Goal: Task Accomplishment & Management: Complete application form

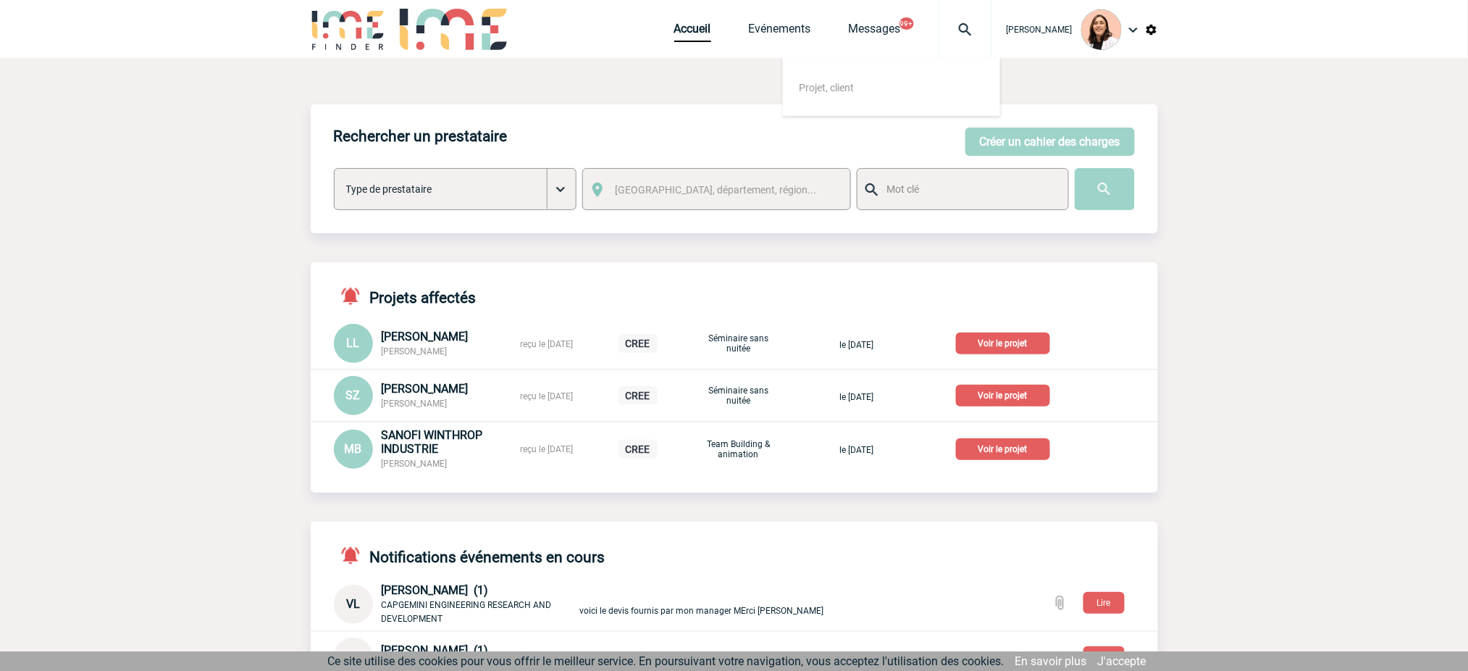
click at [1305, 232] on body "Melissa NOBLET Accueil Evénements 99+" at bounding box center [734, 585] width 1468 height 1171
click at [1048, 140] on button "Créer un cahier des charges" at bounding box center [1050, 141] width 169 height 28
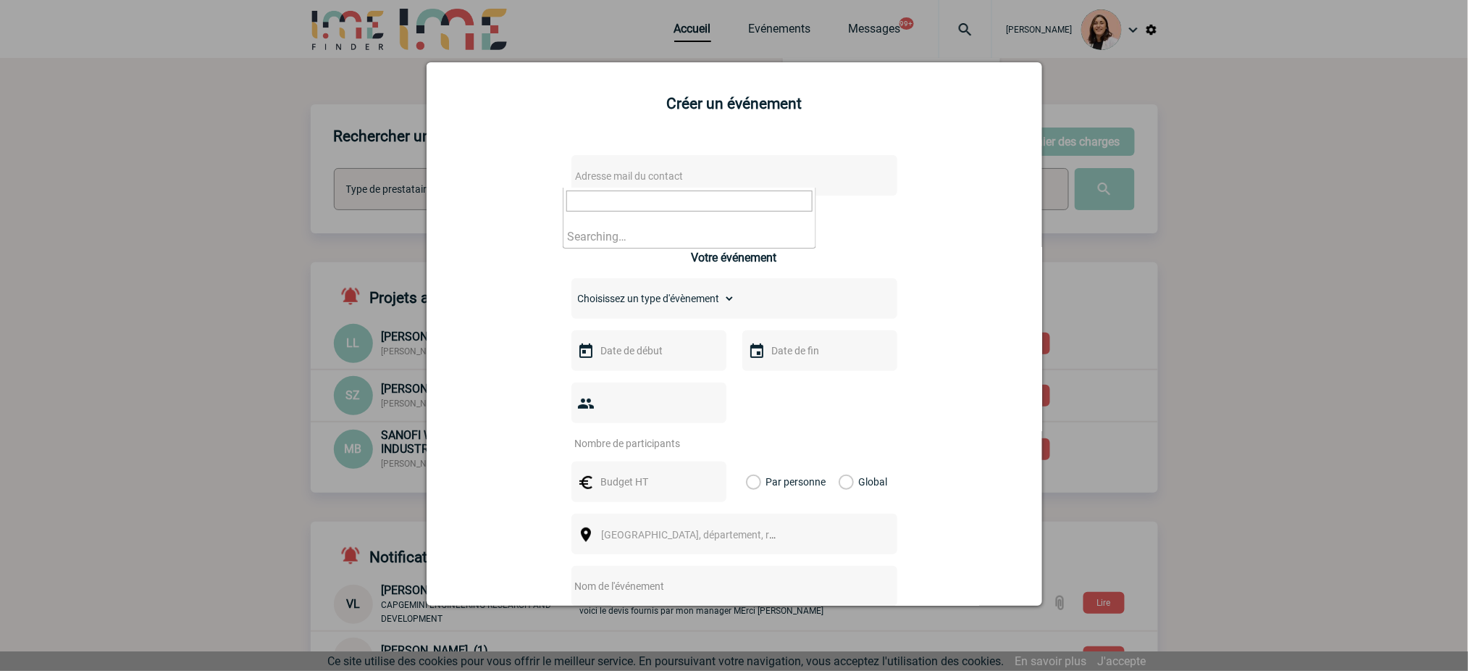
click at [653, 175] on span "Adresse mail du contact" at bounding box center [630, 176] width 108 height 12
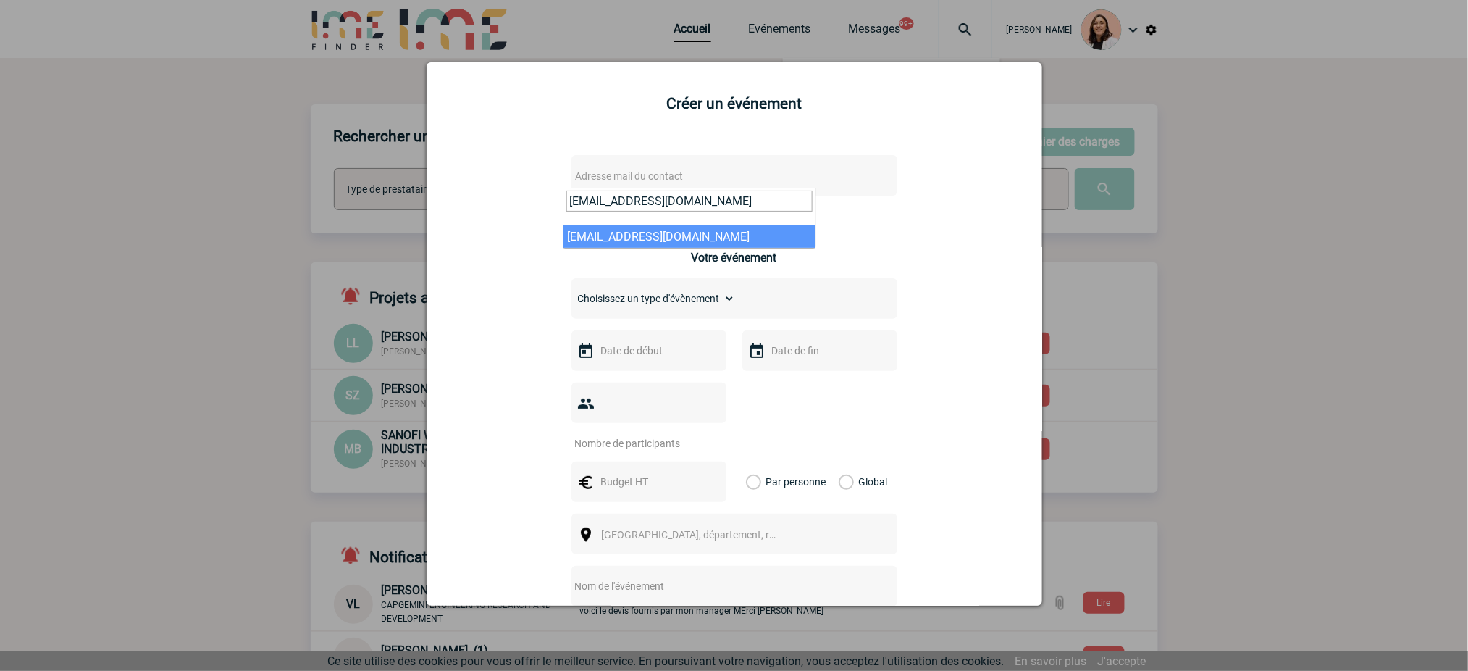
type input "maryline.artero@capgemini.com"
select select "133178"
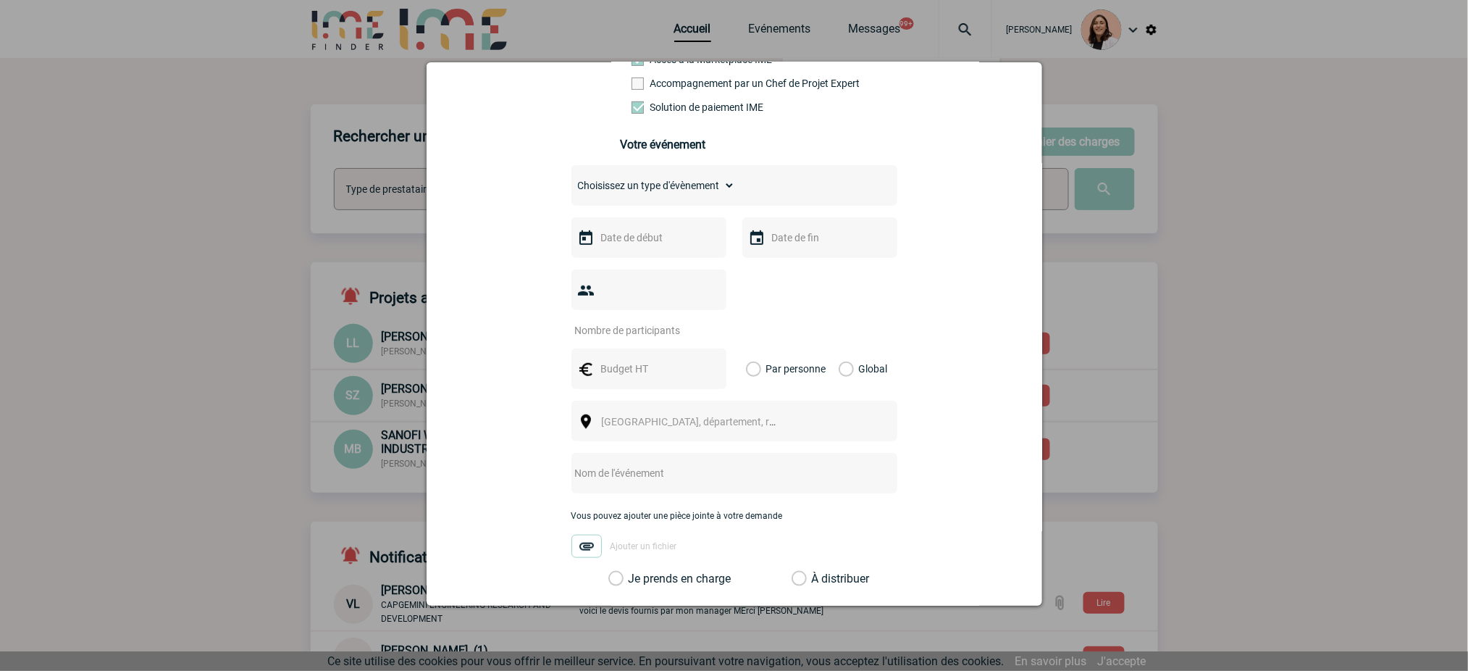
scroll to position [290, 0]
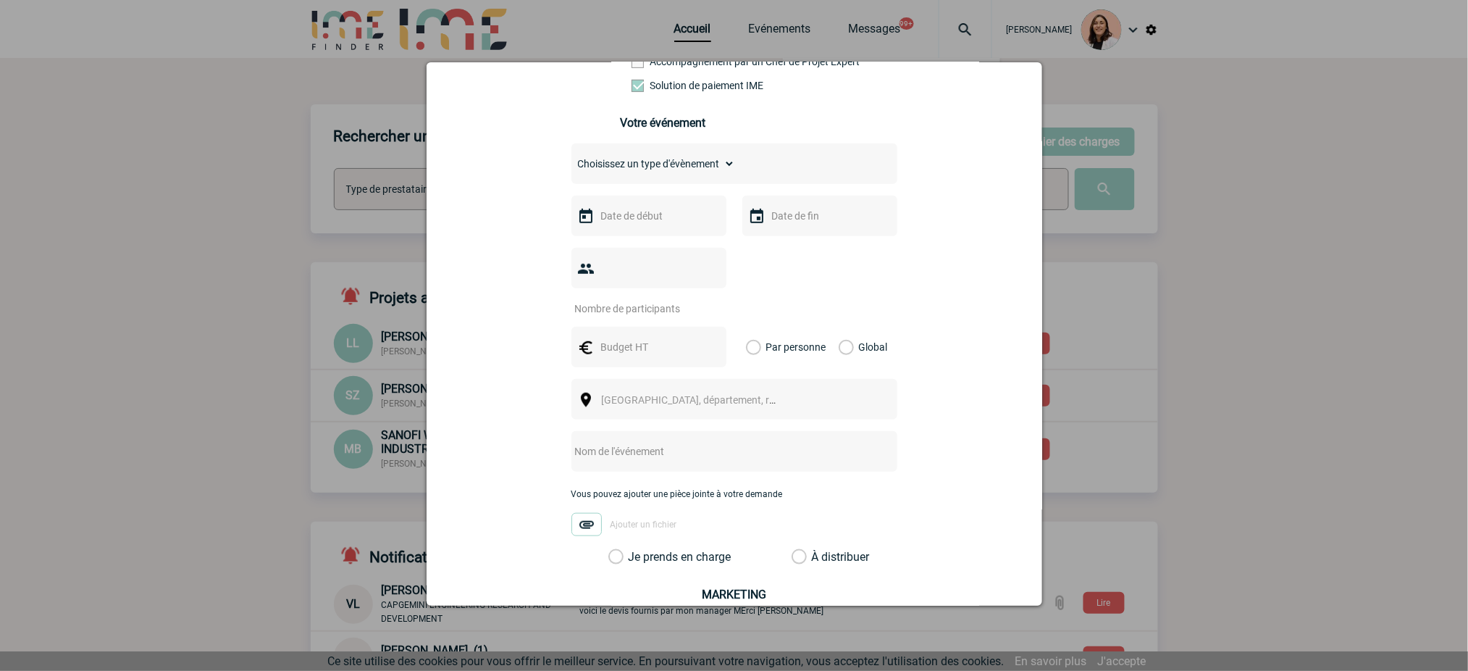
click at [669, 174] on select "Choisissez un type d'évènement Séminaire avec nuitée Séminaire sans nuitée Repa…" at bounding box center [653, 164] width 164 height 20
select select "9"
click at [571, 158] on select "Choisissez un type d'évènement Séminaire avec nuitée Séminaire sans nuitée Repa…" at bounding box center [653, 164] width 164 height 20
click at [761, 298] on div at bounding box center [734, 281] width 326 height 67
click at [677, 220] on input "text" at bounding box center [648, 215] width 100 height 19
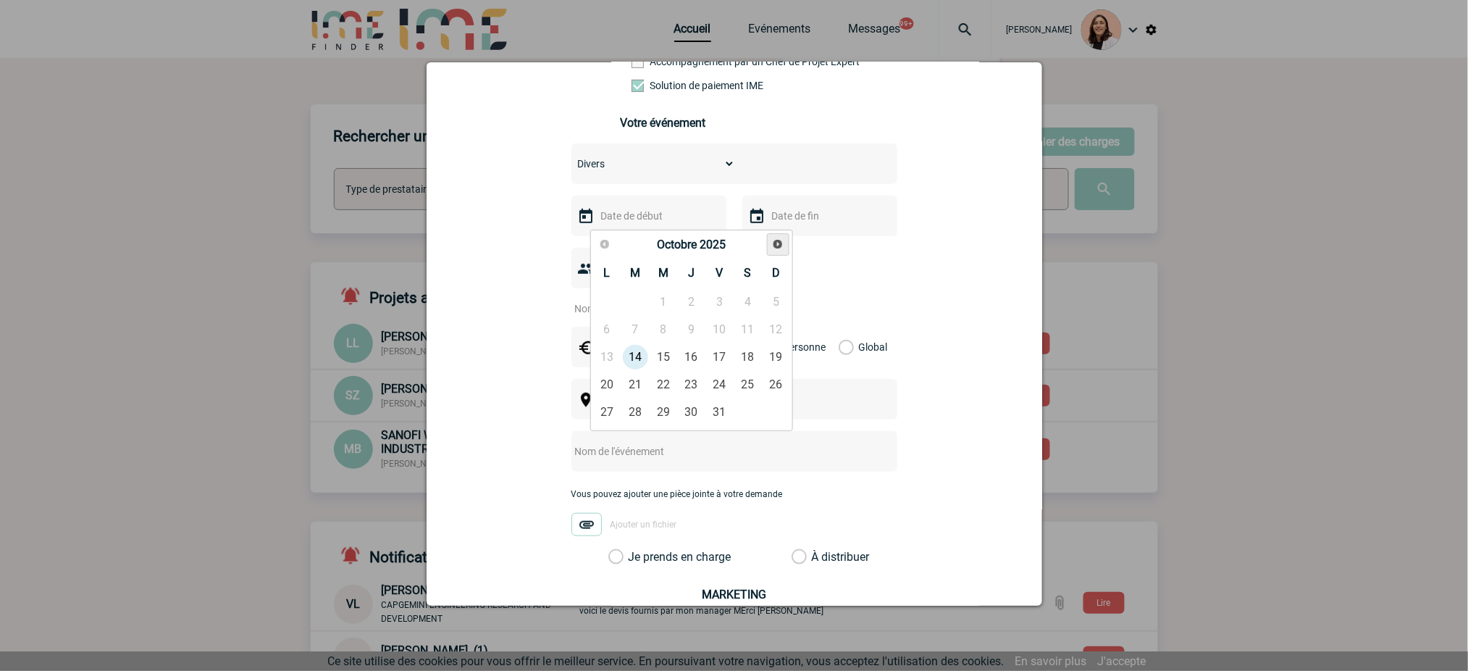
click at [778, 244] on span "Suivant" at bounding box center [778, 244] width 12 height 12
click at [688, 332] on link "6" at bounding box center [691, 330] width 27 height 26
type input "06-11-2025"
click at [797, 225] on input "text" at bounding box center [818, 215] width 100 height 19
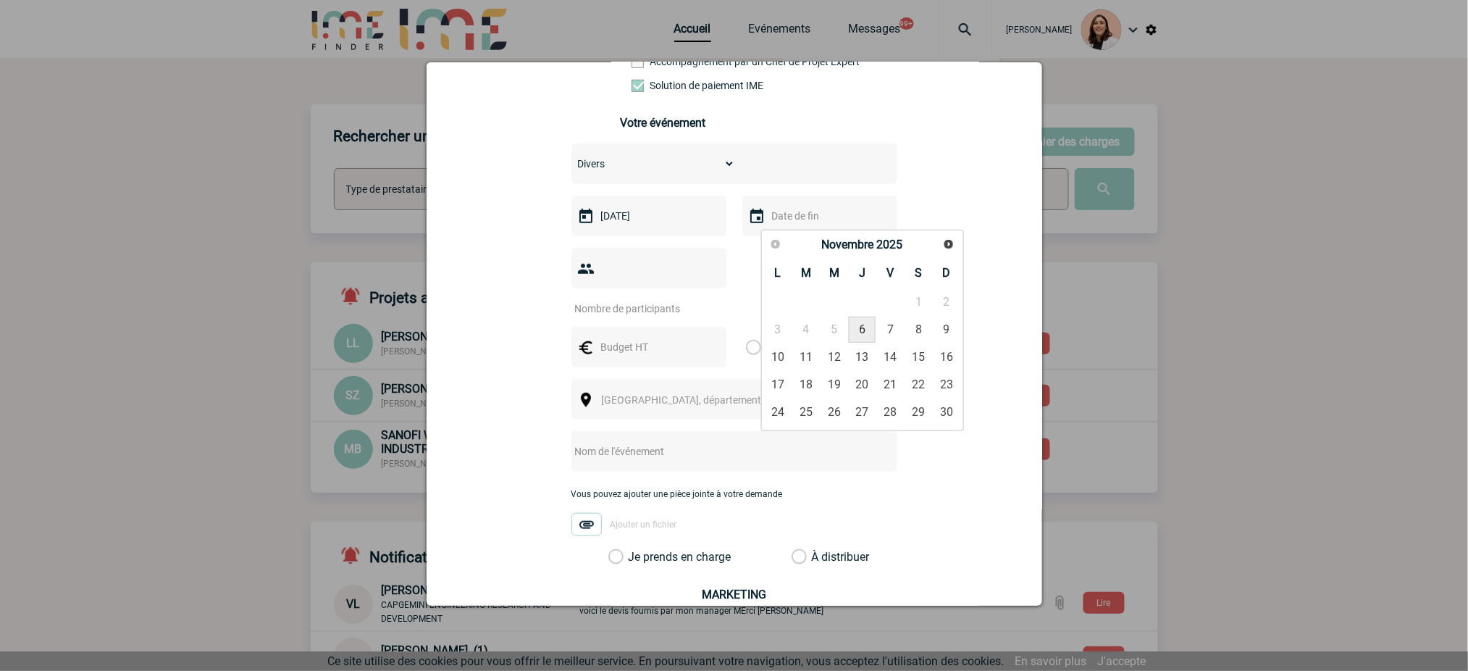
click at [869, 330] on link "6" at bounding box center [862, 330] width 27 height 26
type input "06-11-2025"
click at [650, 314] on input "number" at bounding box center [639, 308] width 136 height 19
drag, startPoint x: 604, startPoint y: 293, endPoint x: 610, endPoint y: 302, distance: 10.4
click at [604, 288] on div at bounding box center [648, 268] width 155 height 41
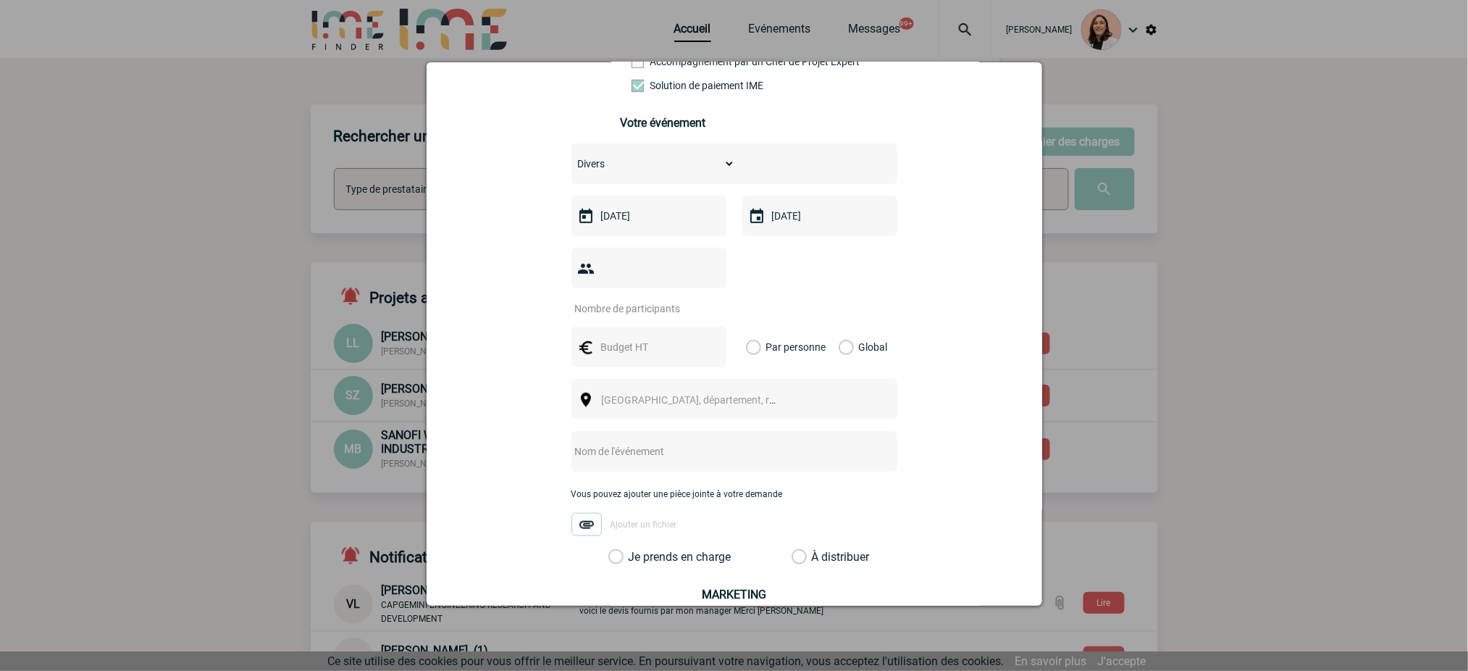
click at [616, 309] on input "number" at bounding box center [639, 308] width 136 height 19
type input "50"
click at [639, 356] on input "text" at bounding box center [648, 347] width 100 height 19
type input "1900"
click at [842, 348] on label "Global" at bounding box center [843, 347] width 9 height 41
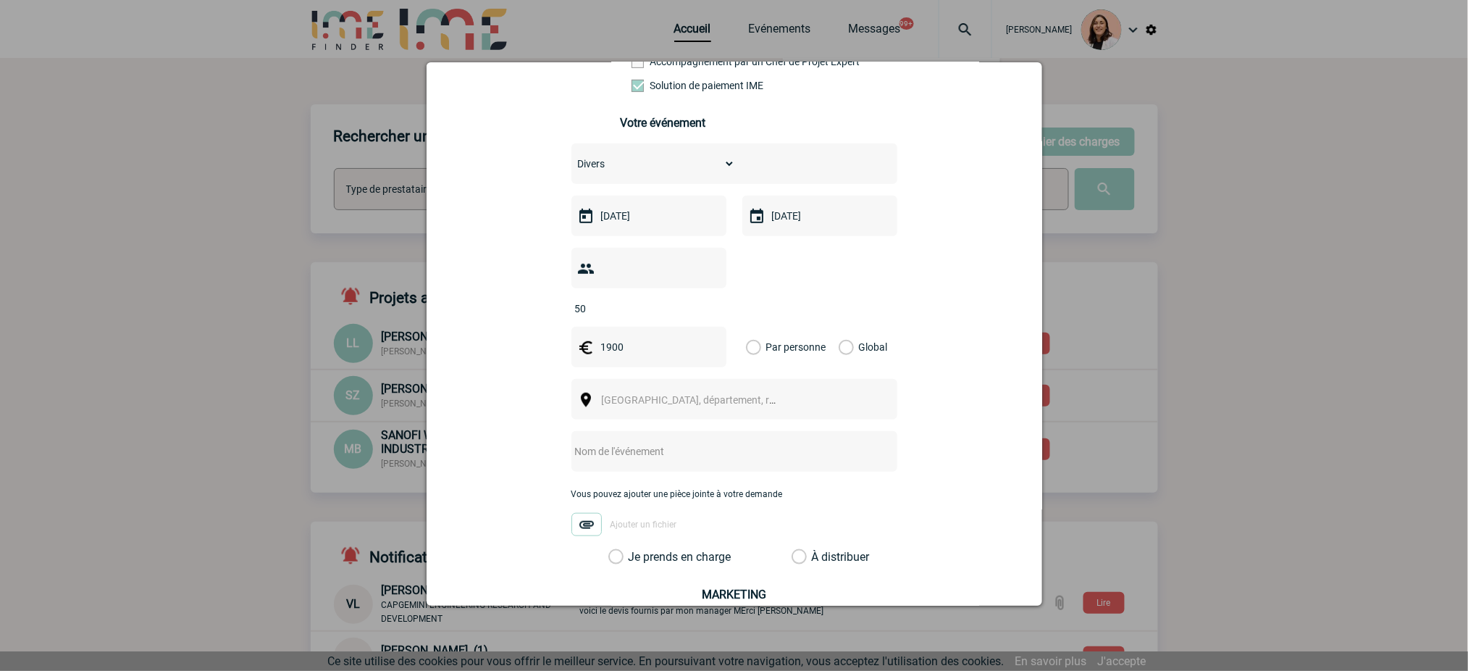
click at [0, 0] on input "Global" at bounding box center [0, 0] width 0 height 0
click at [672, 406] on span "Ville, département, région..." at bounding box center [702, 400] width 201 height 12
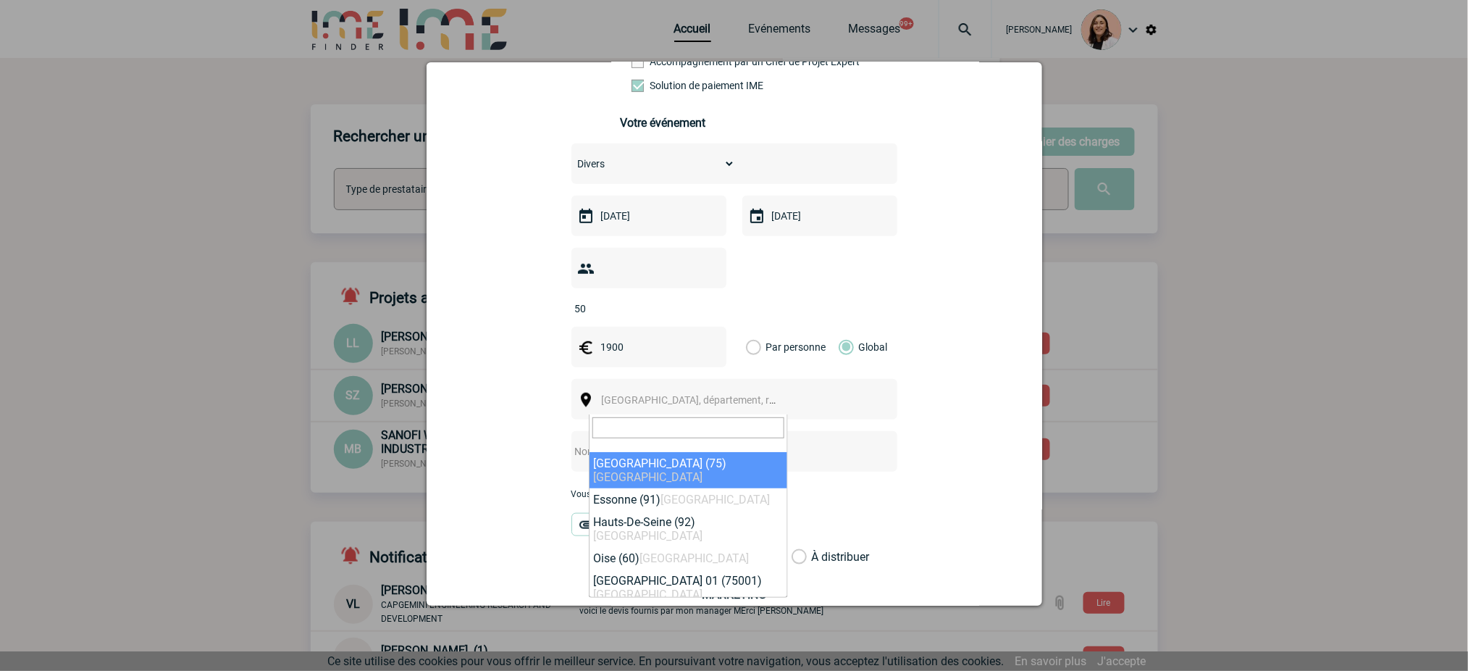
click at [701, 420] on input "search" at bounding box center [688, 427] width 192 height 21
paste input "VILLENEUVE LOUBET"
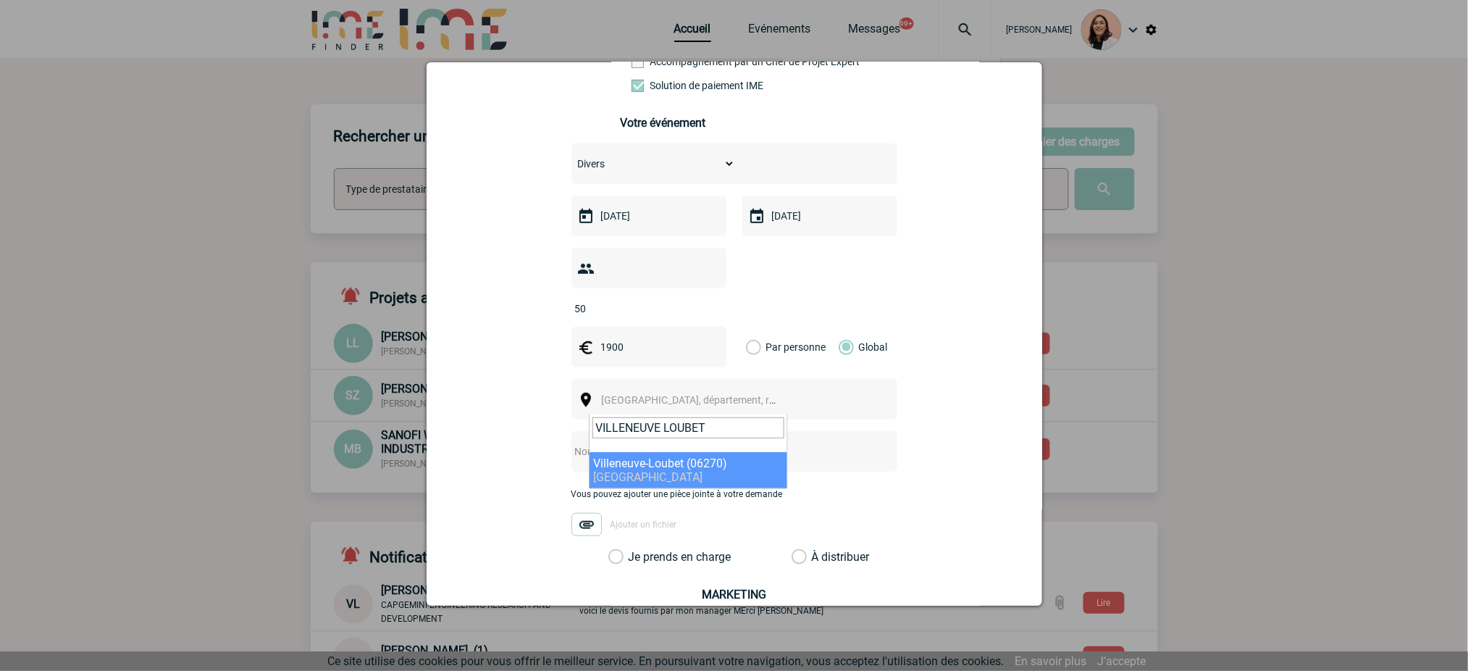
type input "VILLENEUVE LOUBET"
select select "7188"
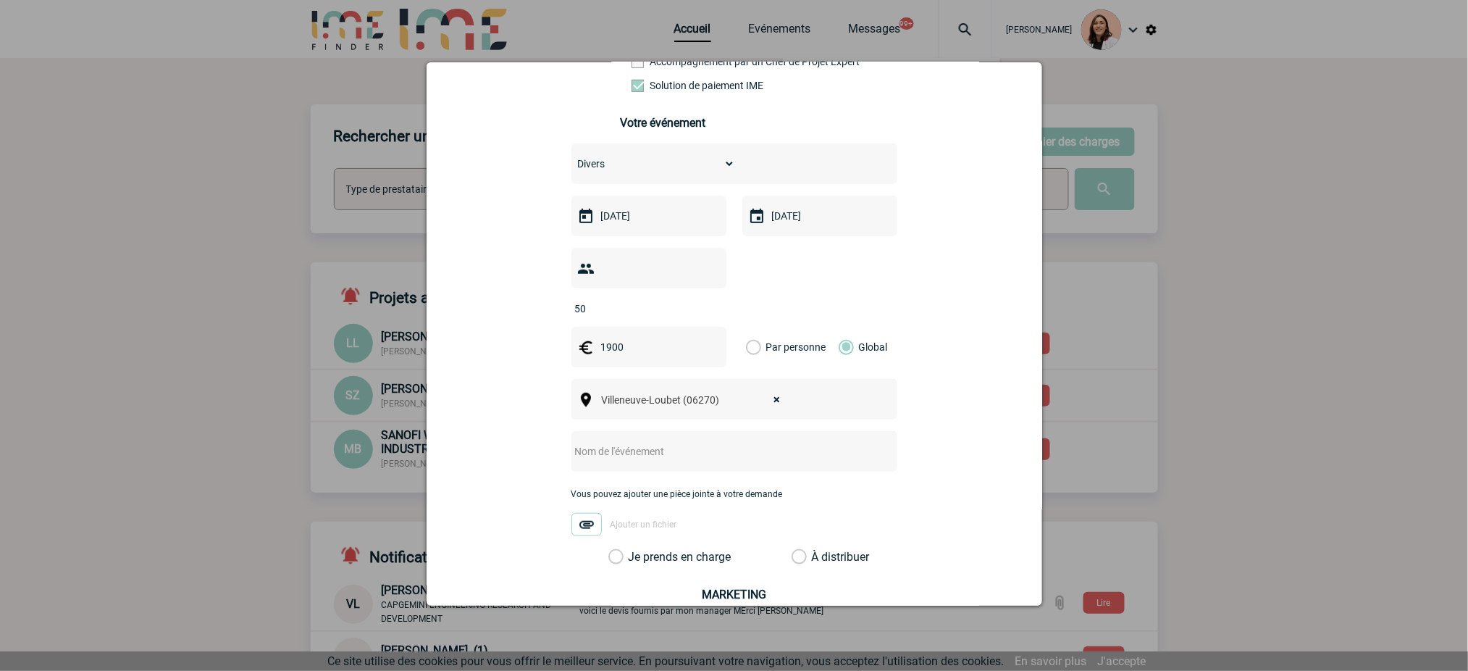
click at [665, 460] on input "text" at bounding box center [715, 451] width 288 height 19
drag, startPoint x: 670, startPoint y: 451, endPoint x: 636, endPoint y: 448, distance: 34.1
click at [636, 448] on input "centralisation - car'mel" at bounding box center [715, 451] width 288 height 19
click at [677, 469] on div "centralisation -" at bounding box center [734, 451] width 326 height 41
click at [681, 461] on input "centralisation -" at bounding box center [715, 451] width 288 height 19
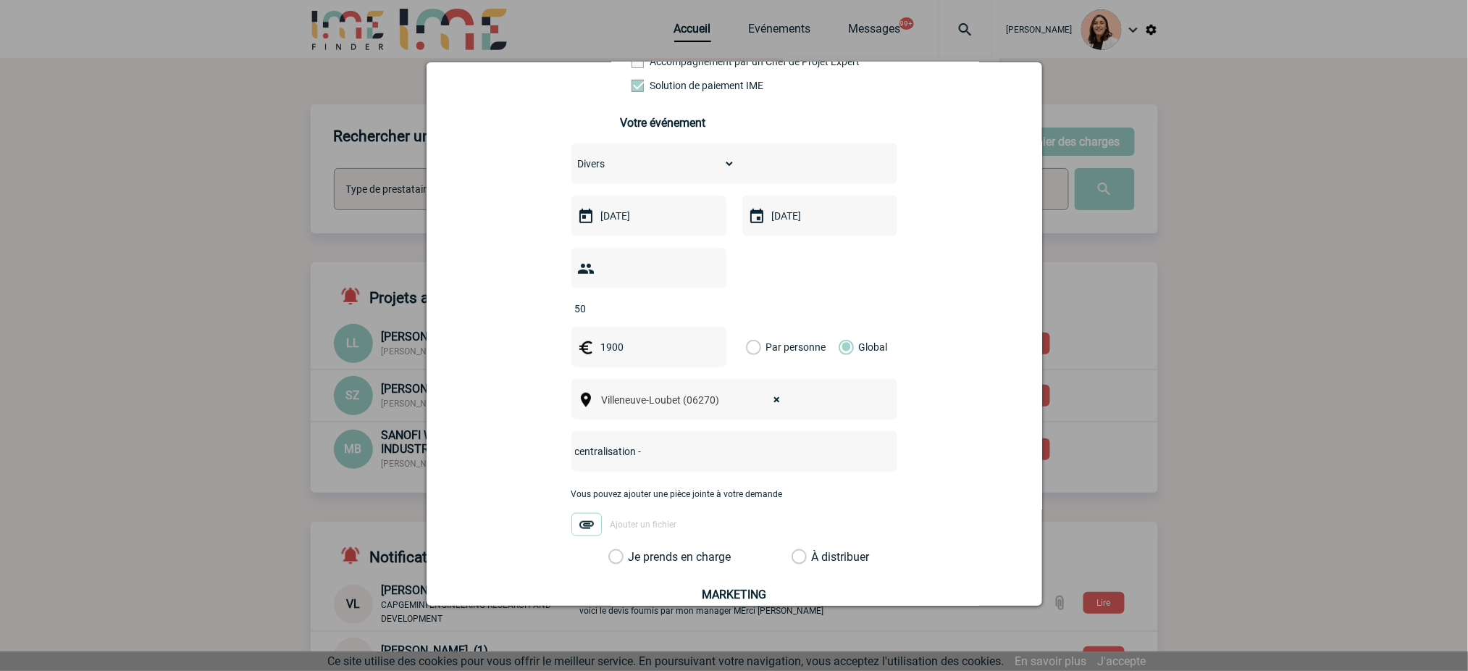
paste input "SARL FRAGRANCE EVENT"
type input "centralisation - SARL FRAGRANCE EVENT"
click at [684, 569] on div "maryline.artero@capgemini.com maryline.artero@capgemini.com Vous cherchez à ass…" at bounding box center [734, 303] width 579 height 902
click at [633, 564] on label "Je prends en charge" at bounding box center [620, 557] width 25 height 14
click at [0, 0] on input "Je prends en charge" at bounding box center [0, 0] width 0 height 0
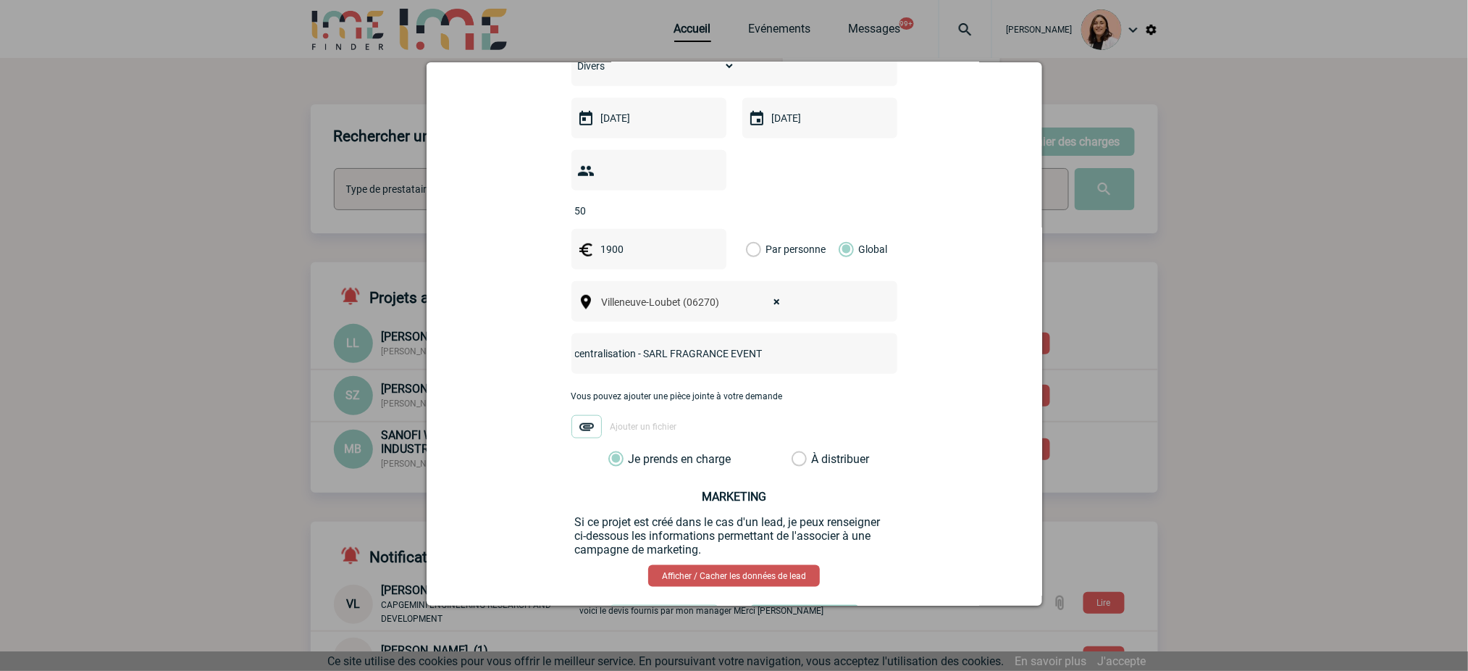
scroll to position [465, 0]
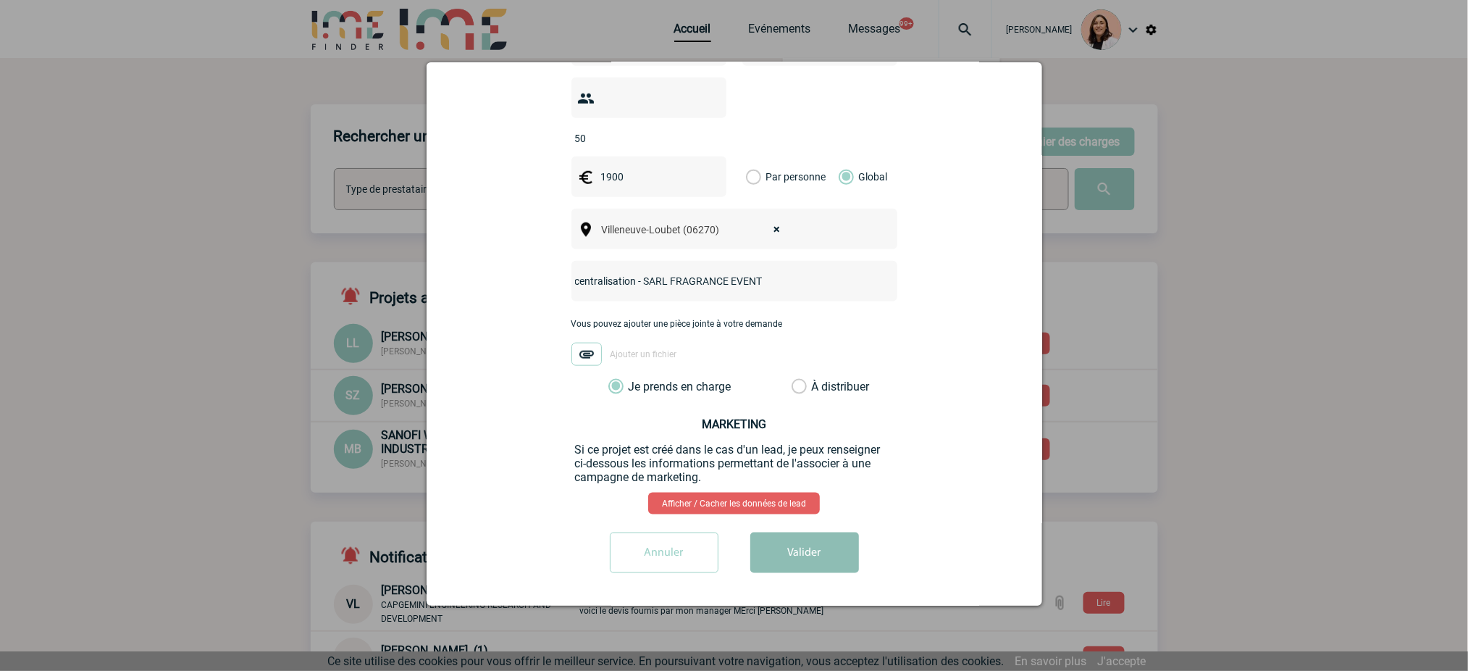
click at [830, 564] on button "Valider" at bounding box center [804, 552] width 109 height 41
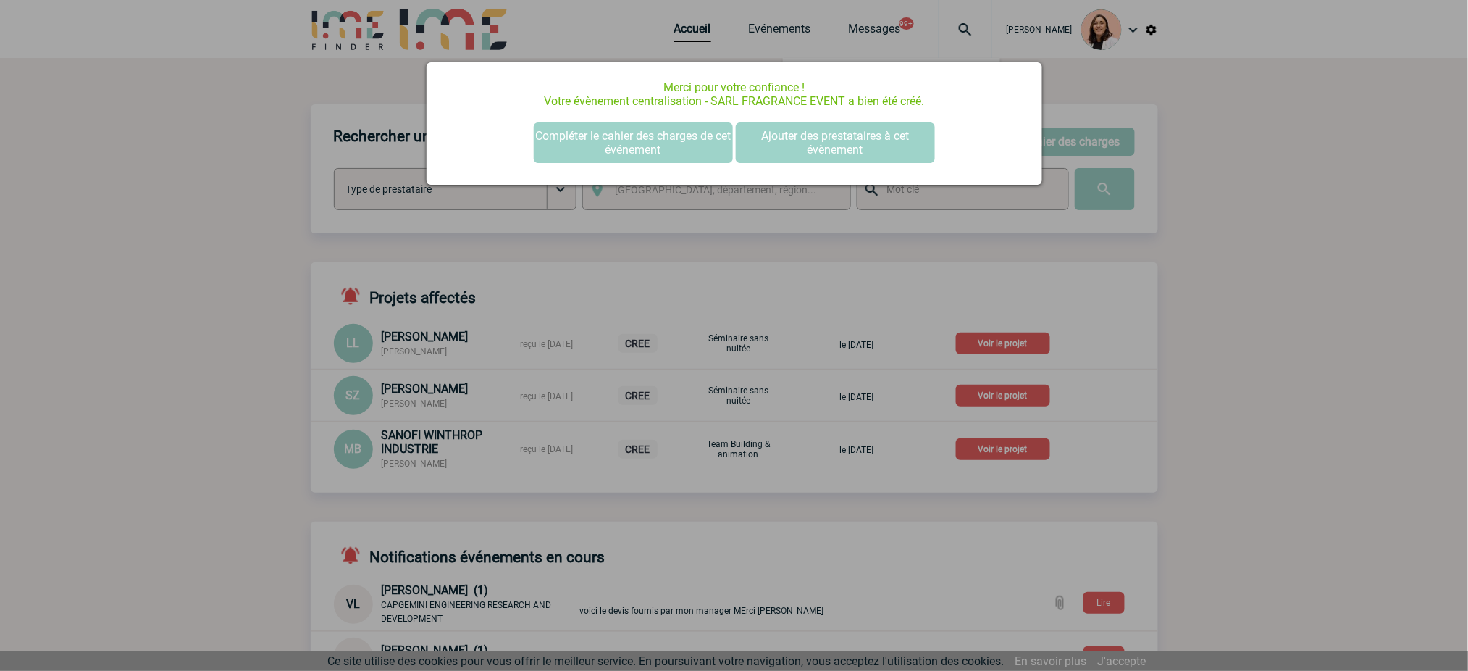
scroll to position [0, 0]
drag, startPoint x: 642, startPoint y: 144, endPoint x: 666, endPoint y: 143, distance: 23.9
click at [642, 143] on button "Compléter le cahier des charges de cet événement" at bounding box center [633, 142] width 199 height 41
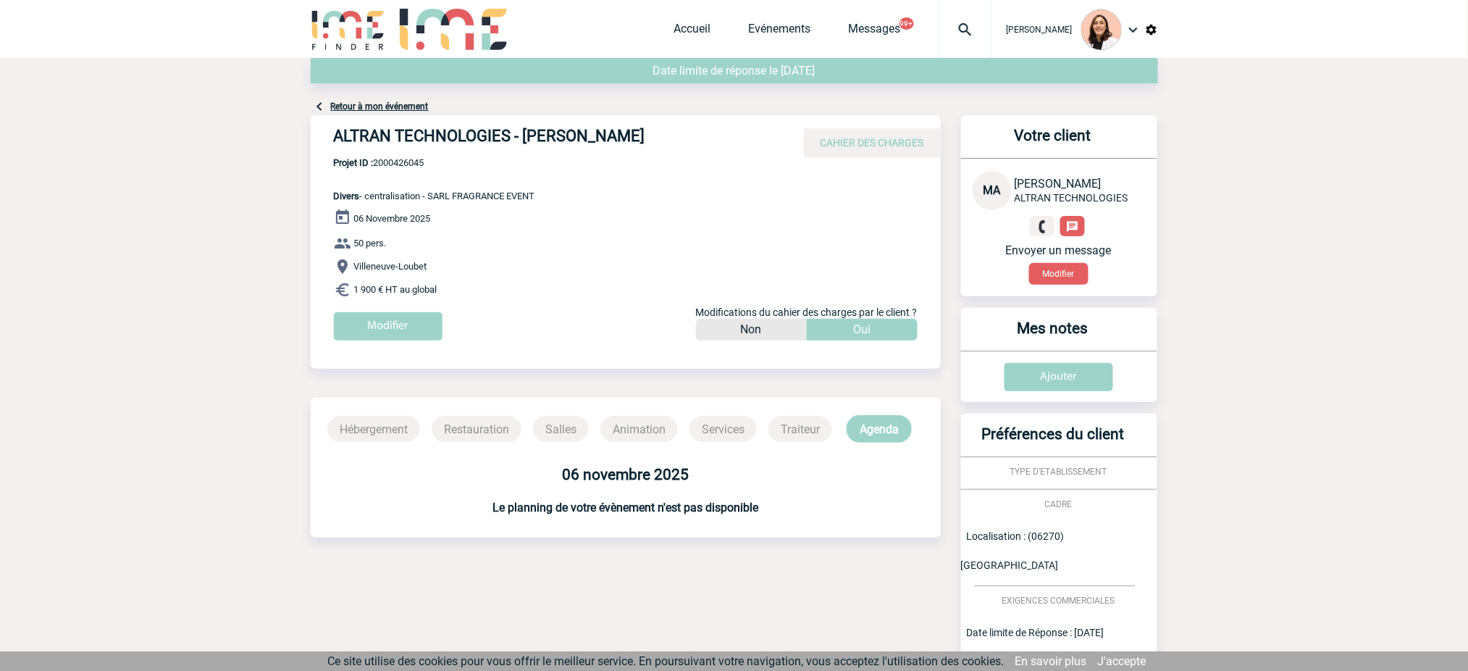
click at [519, 130] on h4 "ALTRAN TECHNOLOGIES - Marilyne ARTERO" at bounding box center [551, 139] width 435 height 25
copy div "ALTRAN TECHNOLOGIES - Marilyne ARTERO"
click at [403, 162] on span "Projet ID : 2000426045" at bounding box center [434, 162] width 201 height 11
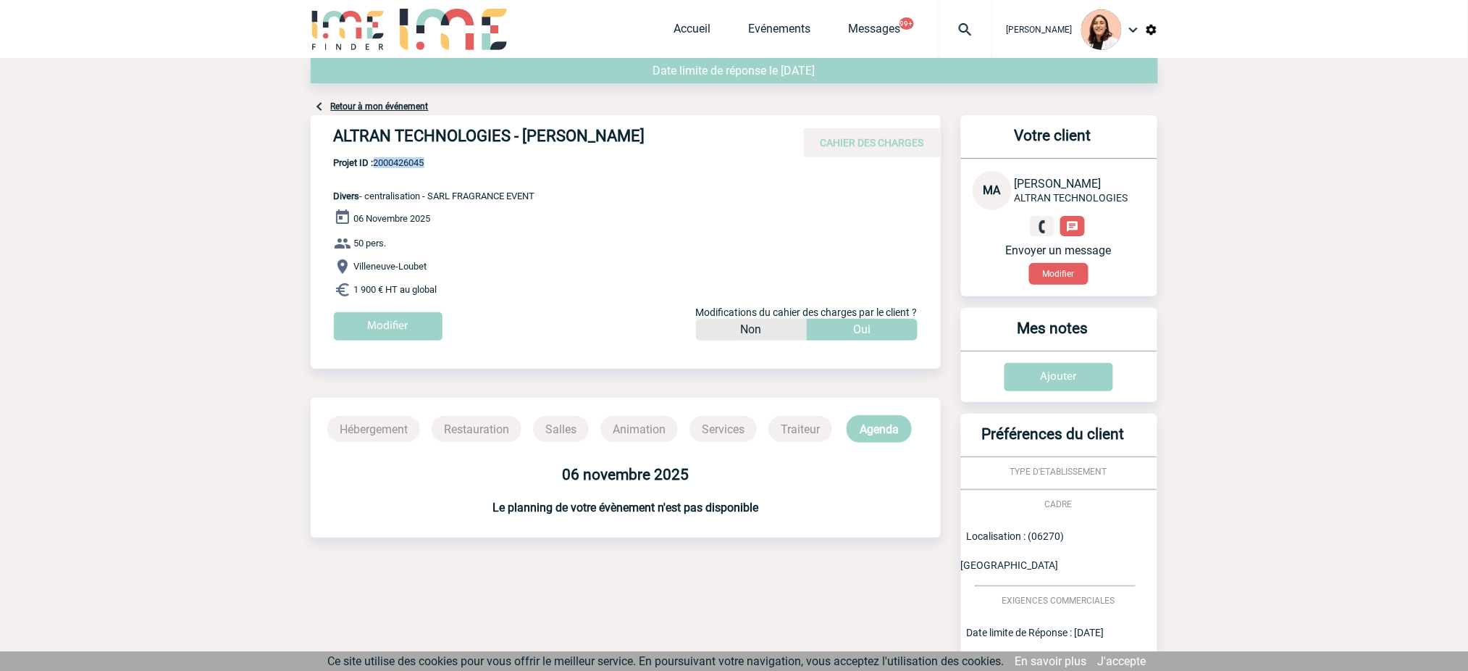
click at [403, 162] on span "Projet ID : 2000426045" at bounding box center [434, 162] width 201 height 11
copy span "2000426045"
drag, startPoint x: 968, startPoint y: 12, endPoint x: 968, endPoint y: 35, distance: 23.2
click at [968, 13] on div at bounding box center [966, 29] width 54 height 58
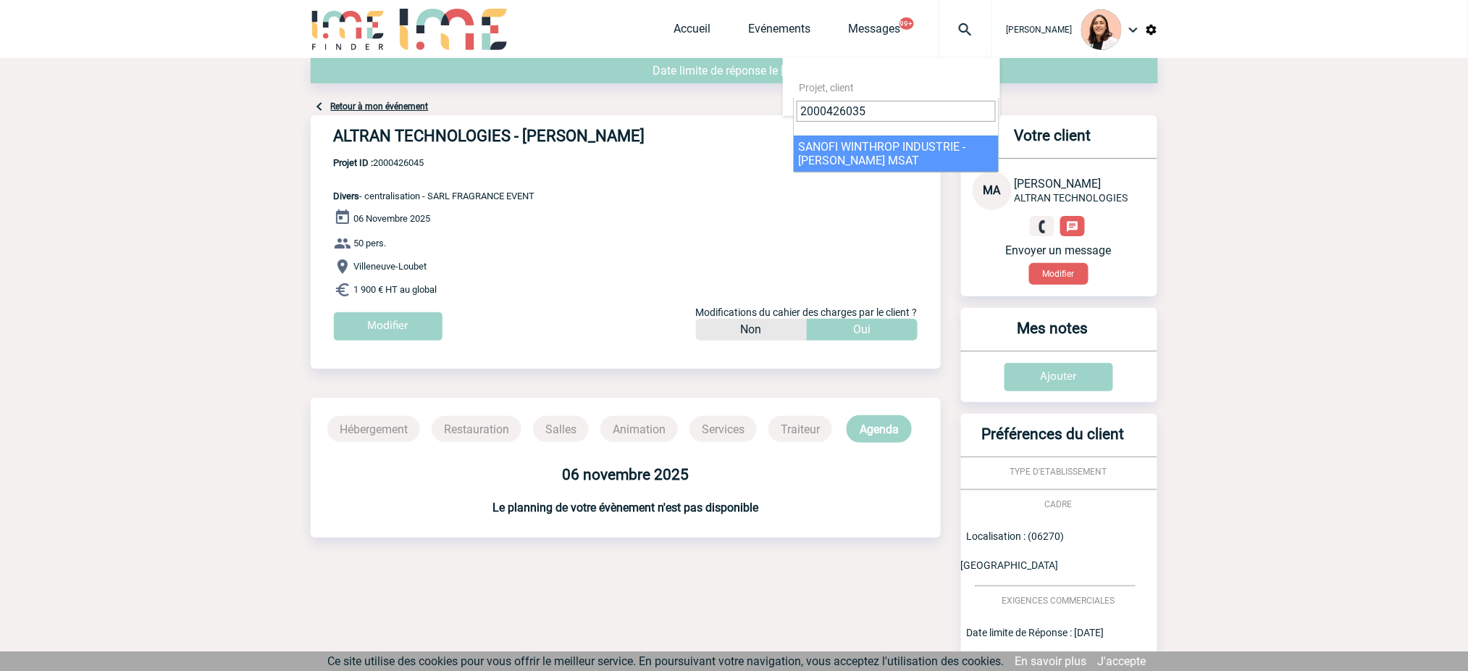
type input "2000426035"
select select "25536"
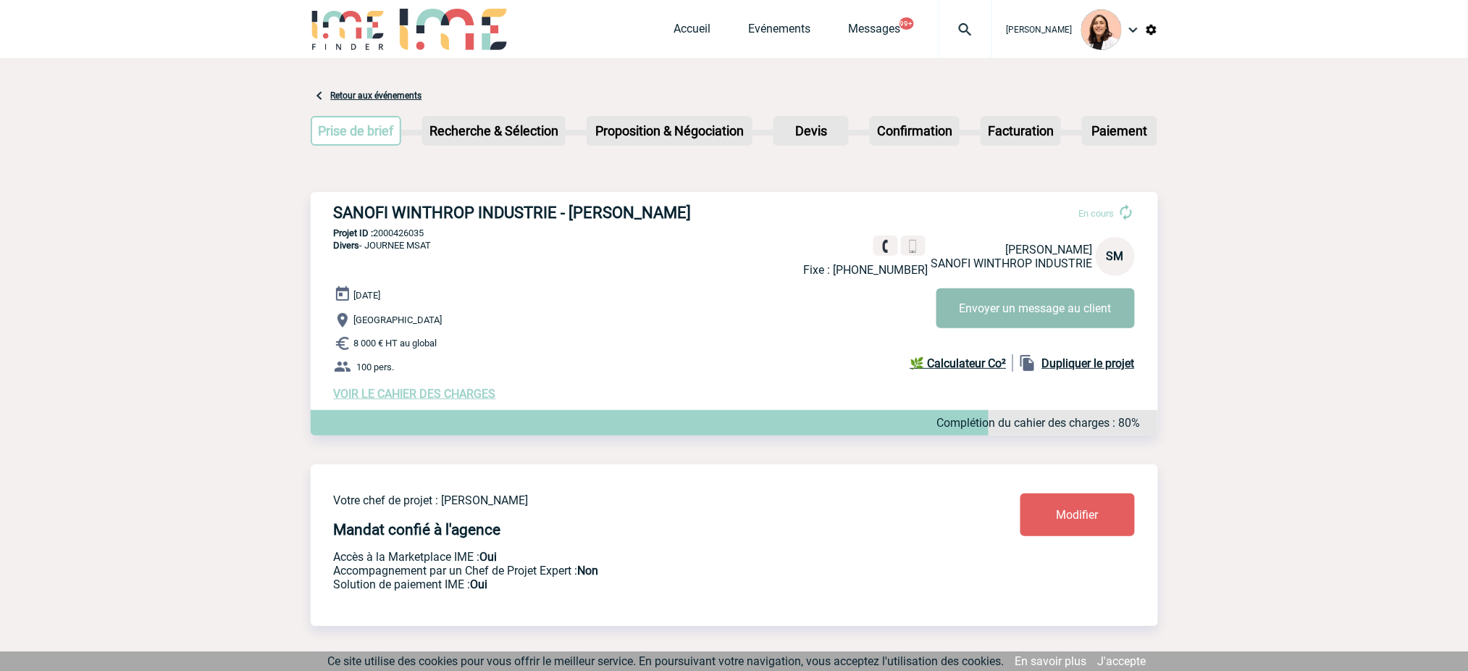
click at [1065, 311] on button "Envoyer un message au client" at bounding box center [1036, 308] width 198 height 40
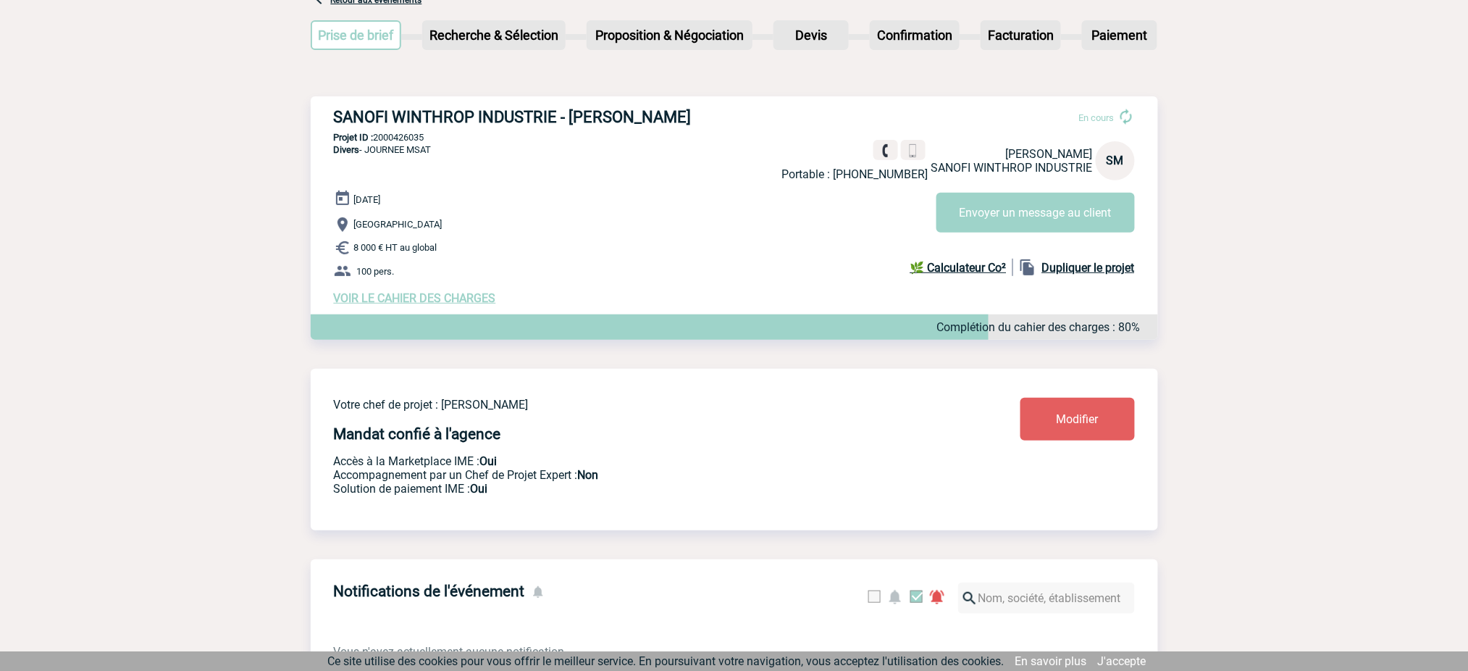
scroll to position [96, 0]
drag, startPoint x: 453, startPoint y: 298, endPoint x: 472, endPoint y: 296, distance: 18.2
click at [453, 298] on span "VOIR LE CAHIER DES CHARGES" at bounding box center [415, 297] width 162 height 14
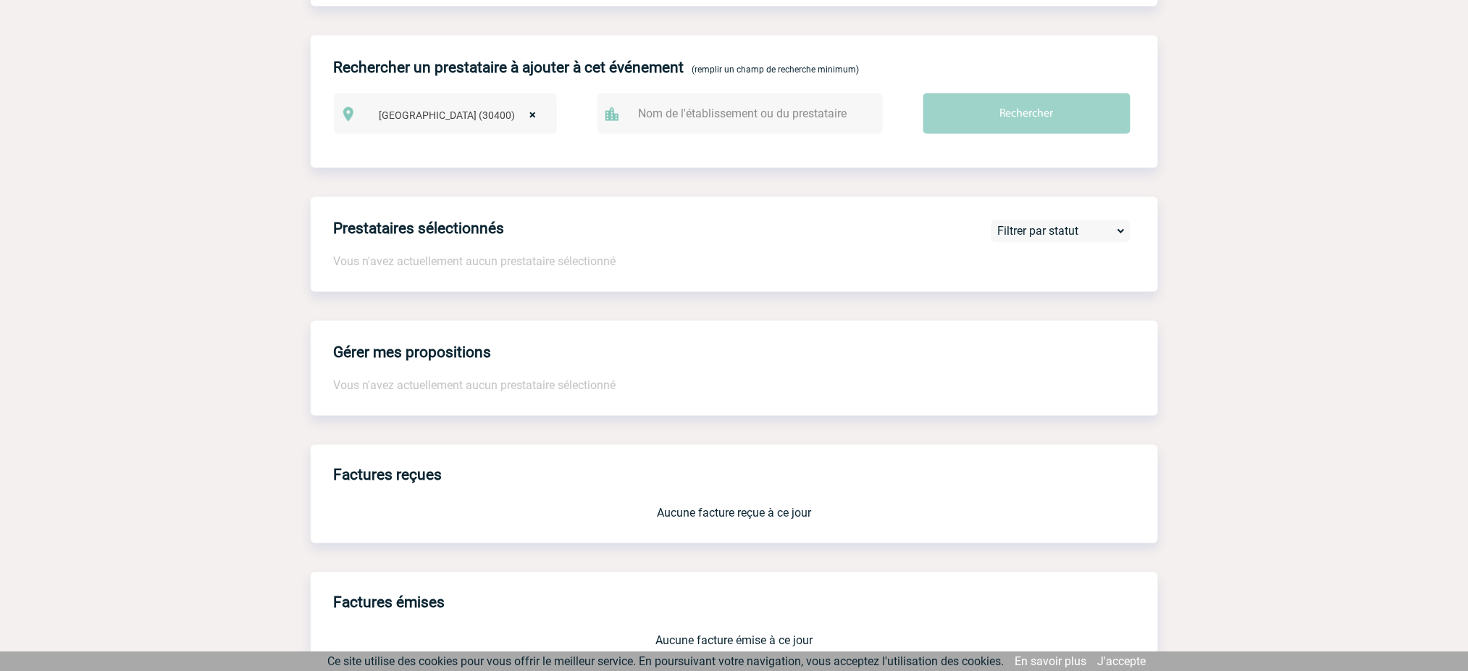
scroll to position [522, 0]
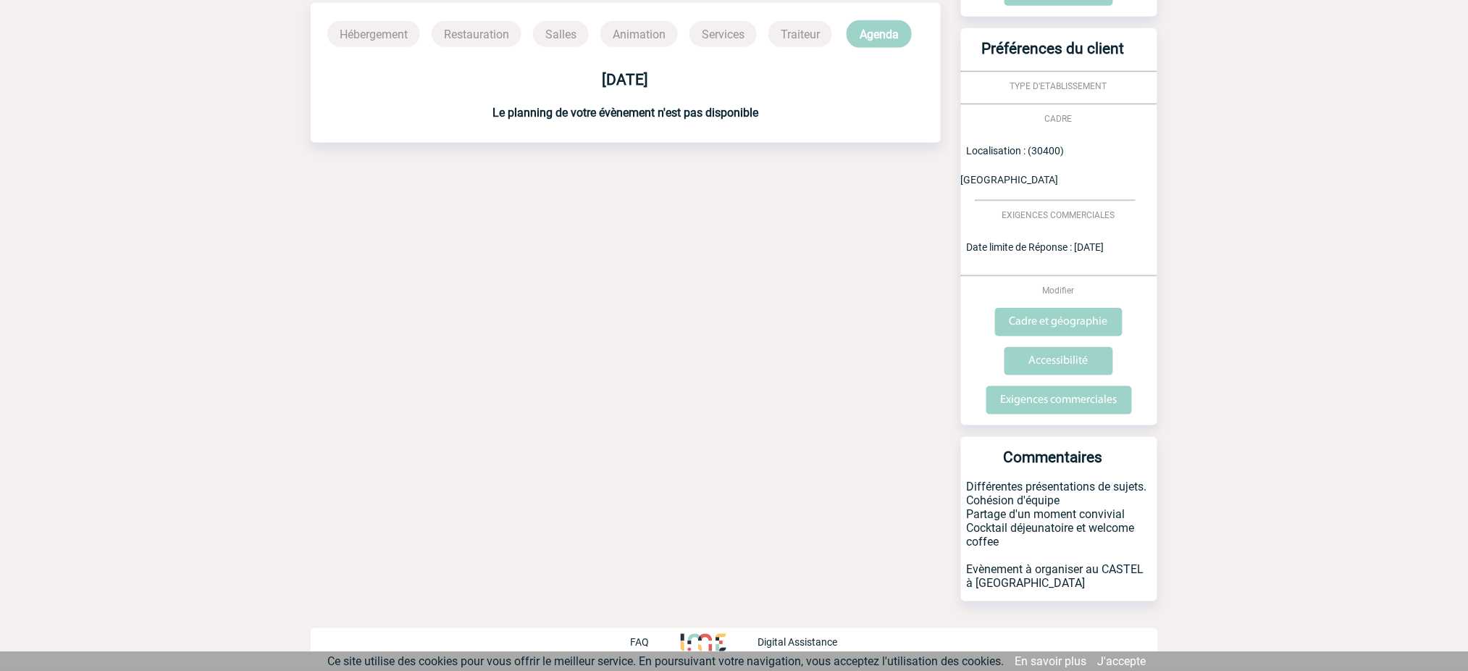
scroll to position [398, 0]
drag, startPoint x: 1113, startPoint y: 585, endPoint x: 966, endPoint y: 483, distance: 179.6
click at [966, 483] on p "Différentes présentations de sujets. Cohésion d'équipe Partage d'un moment conv…" at bounding box center [1059, 540] width 196 height 122
copy p "Différentes présentations de sujets. Cohésion d'équipe Partage d'un moment conv…"
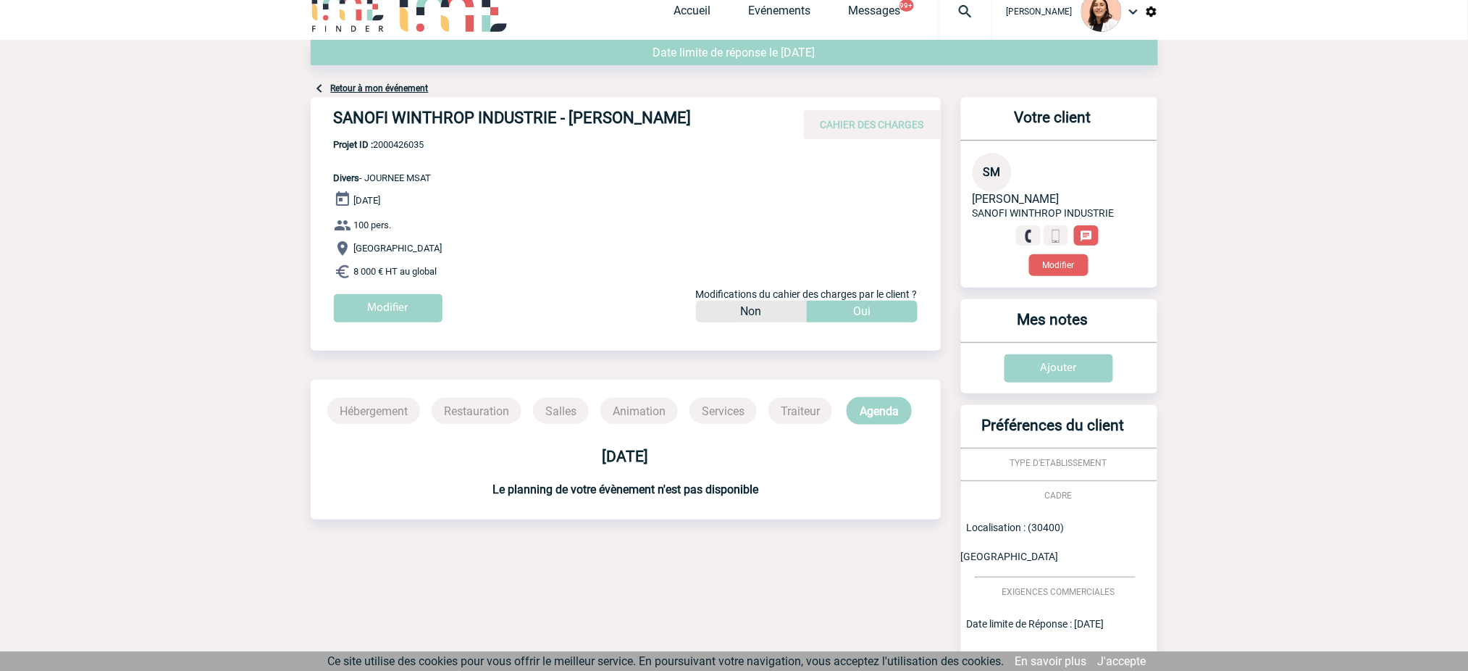
scroll to position [0, 0]
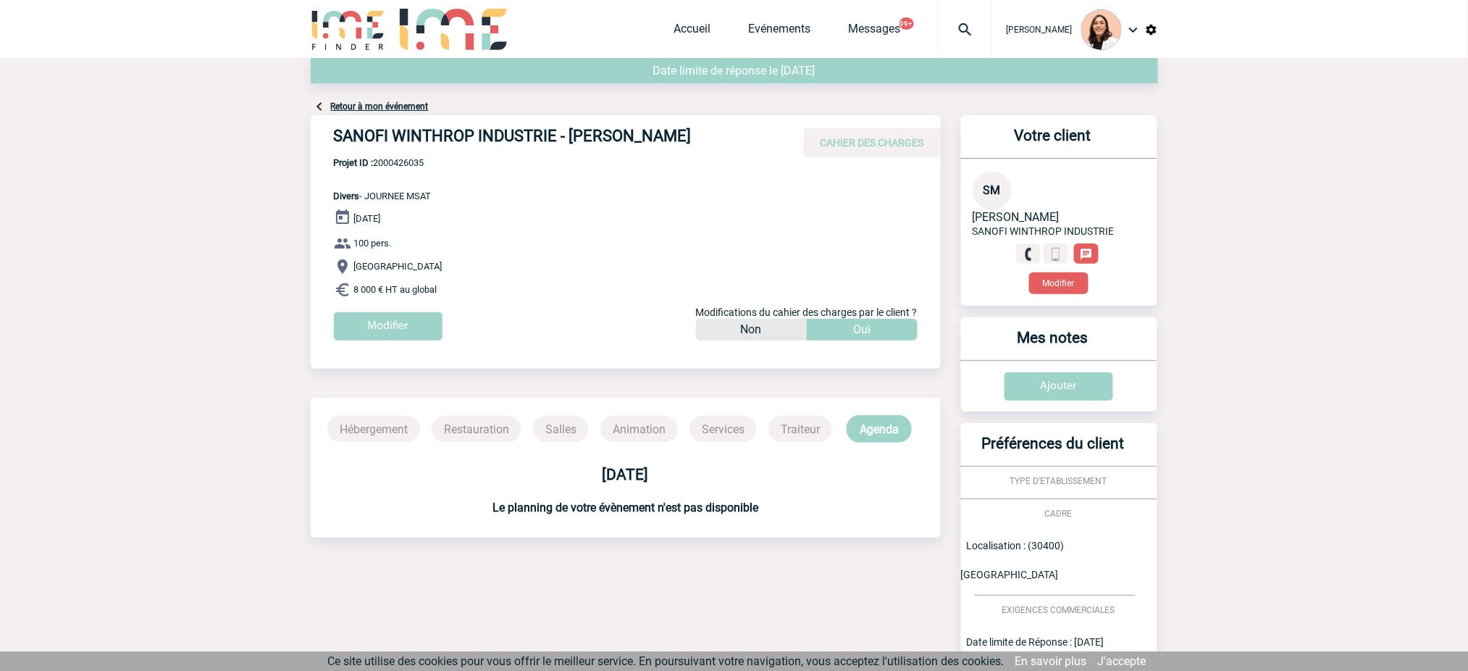
click at [374, 114] on div "Retour à mon événement" at bounding box center [734, 86] width 847 height 57
click at [380, 97] on div "Date limite de réponse le 16-10-2025" at bounding box center [734, 78] width 847 height 40
click at [388, 105] on link "Retour à mon événement" at bounding box center [380, 106] width 98 height 10
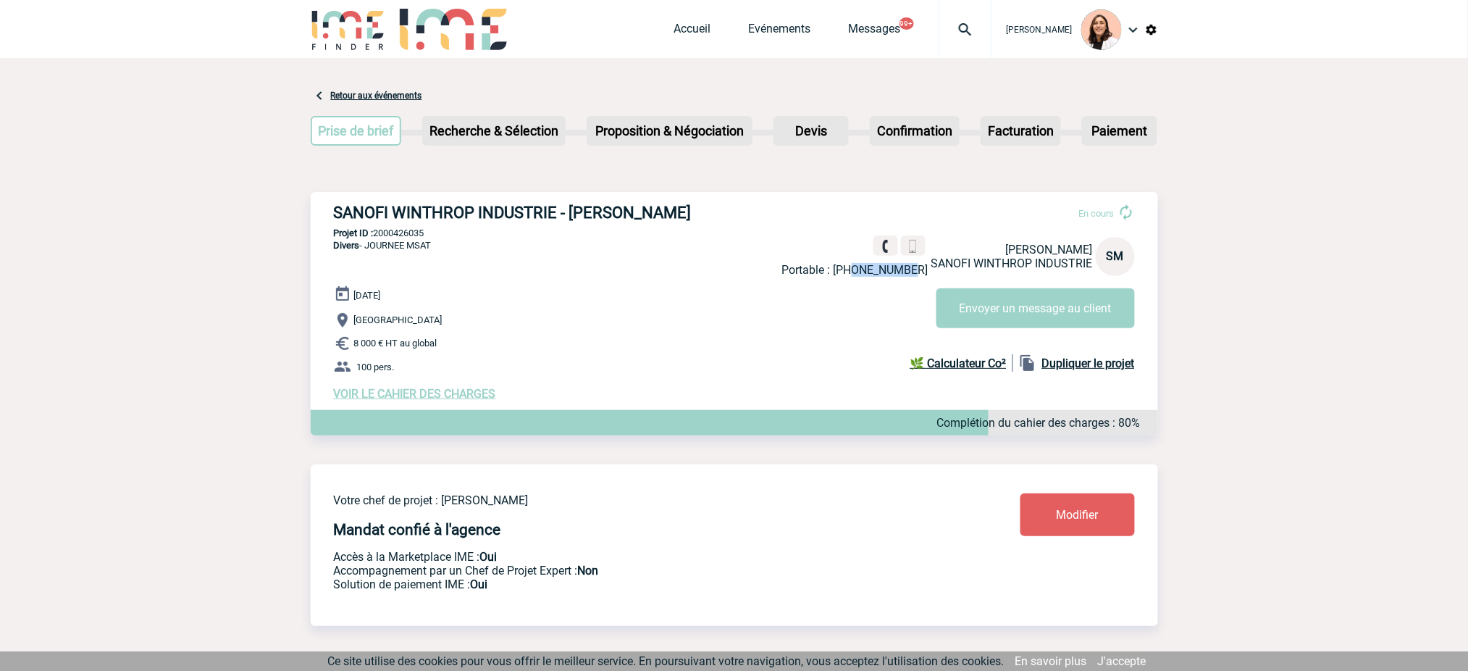
drag, startPoint x: 924, startPoint y: 272, endPoint x: 872, endPoint y: 264, distance: 52.8
click at [872, 264] on p "Portable : [PHONE_NUMBER]" at bounding box center [855, 270] width 146 height 14
copy p "603085246"
drag, startPoint x: 872, startPoint y: 264, endPoint x: 924, endPoint y: 272, distance: 52.8
click at [924, 272] on p "Fixe : [PHONE_NUMBER]" at bounding box center [866, 270] width 125 height 14
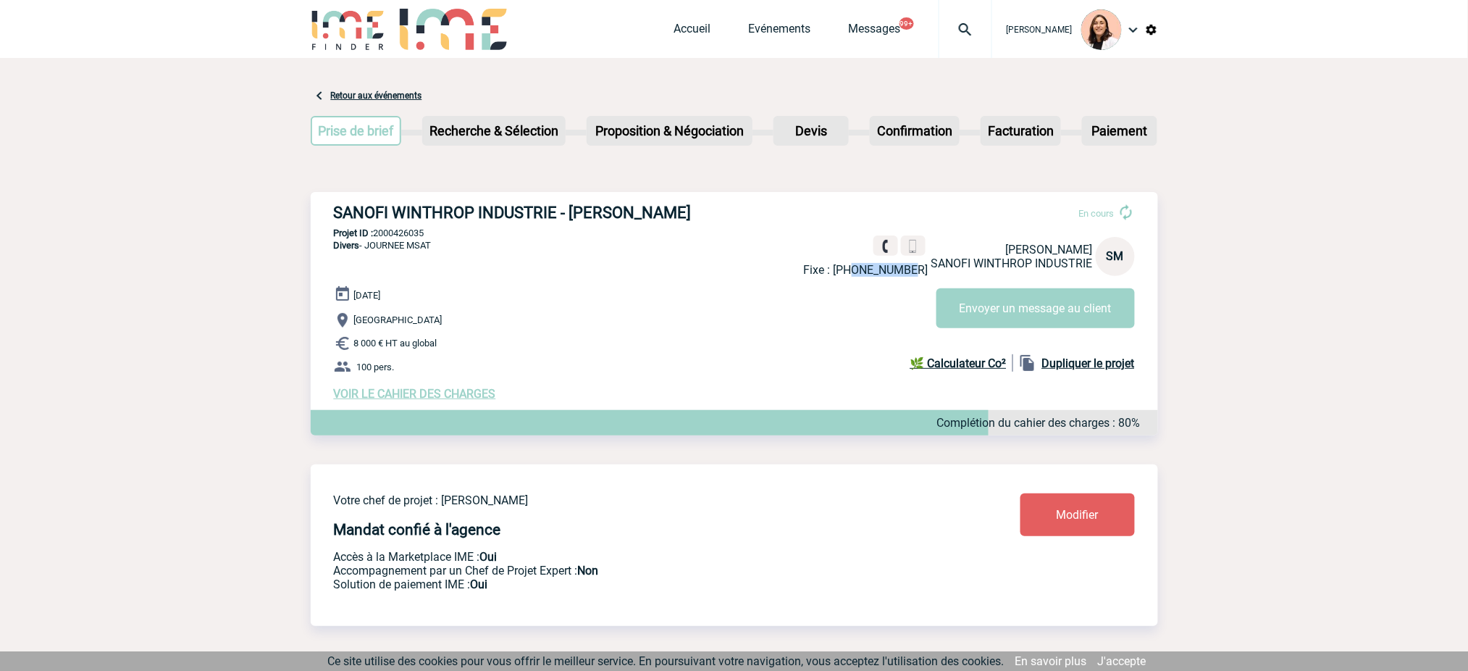
copy p "466577337"
